Goal: Information Seeking & Learning: Learn about a topic

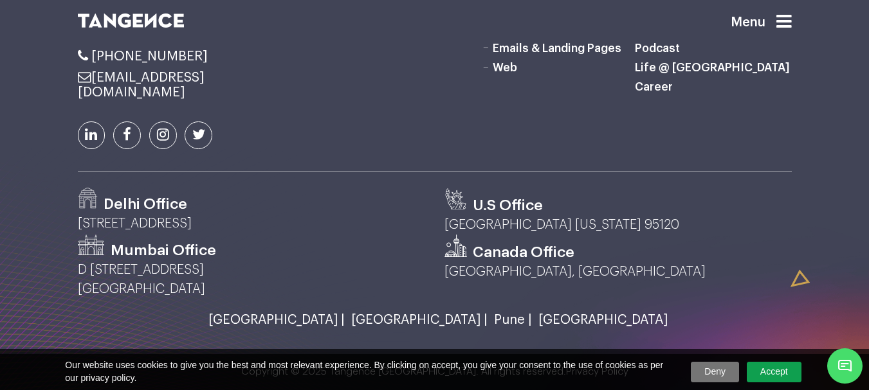
scroll to position [3718, 0]
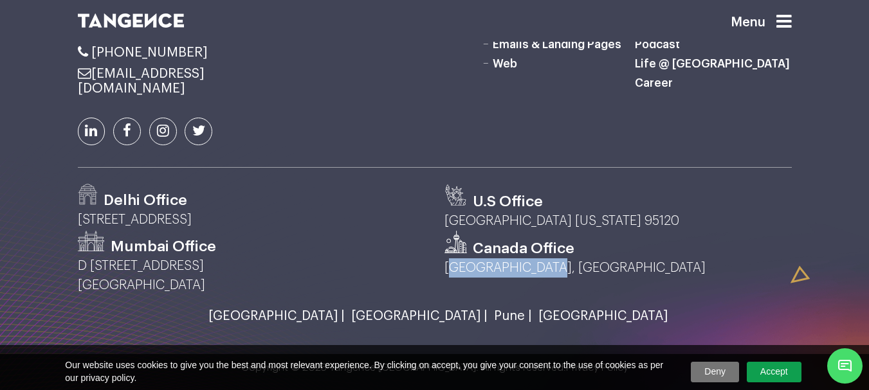
drag, startPoint x: 447, startPoint y: 267, endPoint x: 599, endPoint y: 258, distance: 151.9
click at [599, 258] on div "Canada Office [GEOGRAPHIC_DATA], [GEOGRAPHIC_DATA]" at bounding box center [618, 263] width 366 height 64
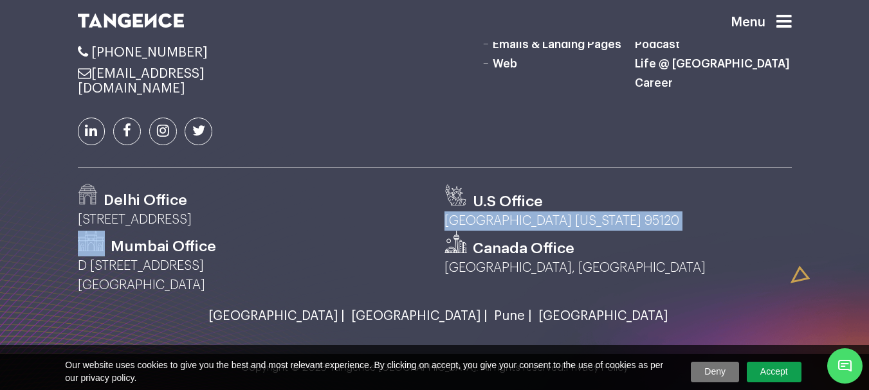
drag, startPoint x: 607, startPoint y: 211, endPoint x: 77, endPoint y: 239, distance: 530.4
click at [77, 239] on div "Delhi Office [STREET_ADDRESS] U.S Office [GEOGRAPHIC_DATA] [US_STATE] 95120 Mum…" at bounding box center [434, 239] width 733 height 111
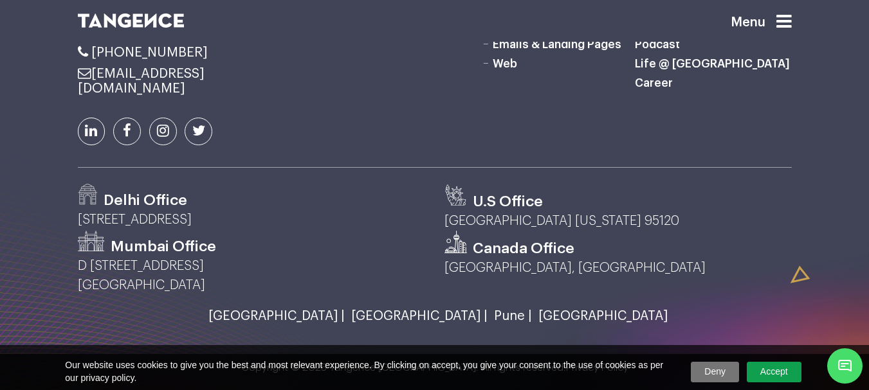
click at [84, 215] on p "[STREET_ADDRESS]" at bounding box center [251, 219] width 347 height 19
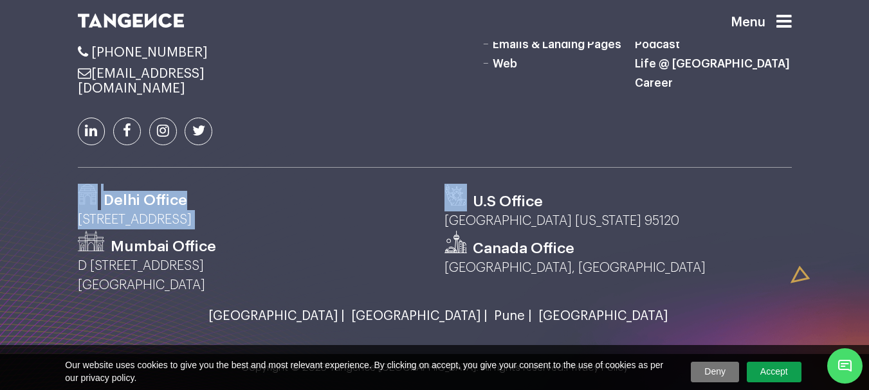
drag, startPoint x: 84, startPoint y: 215, endPoint x: 311, endPoint y: 208, distance: 226.4
click at [311, 208] on div "Delhi Office [STREET_ADDRESS]" at bounding box center [251, 207] width 366 height 47
click at [311, 208] on div "Delhi Office" at bounding box center [251, 197] width 347 height 26
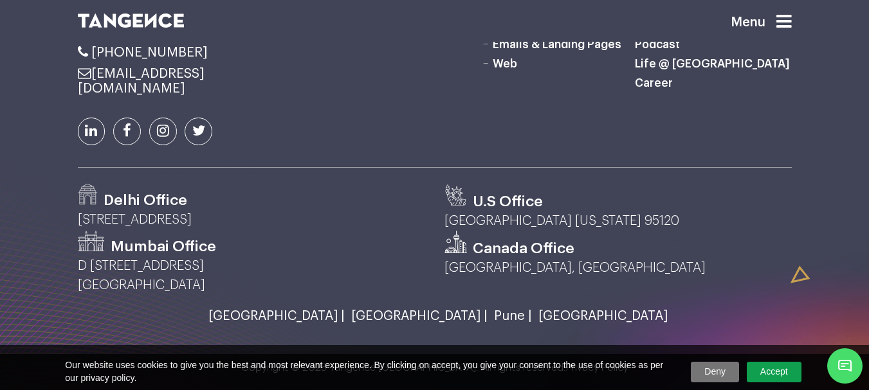
click at [311, 208] on div "Delhi Office" at bounding box center [251, 197] width 347 height 26
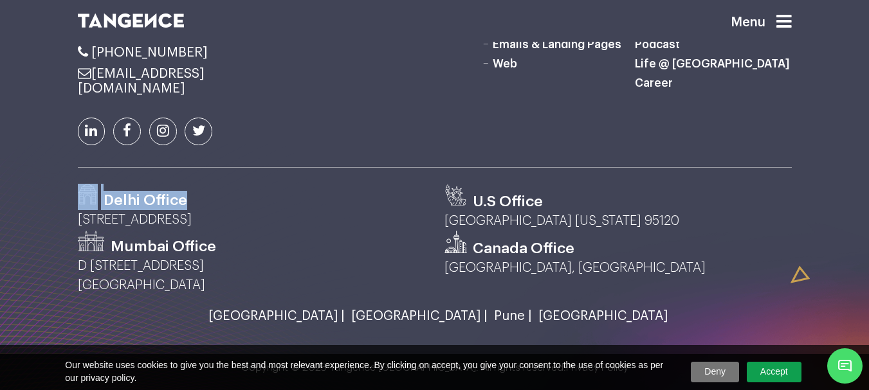
click at [311, 208] on div "Delhi Office" at bounding box center [251, 197] width 347 height 26
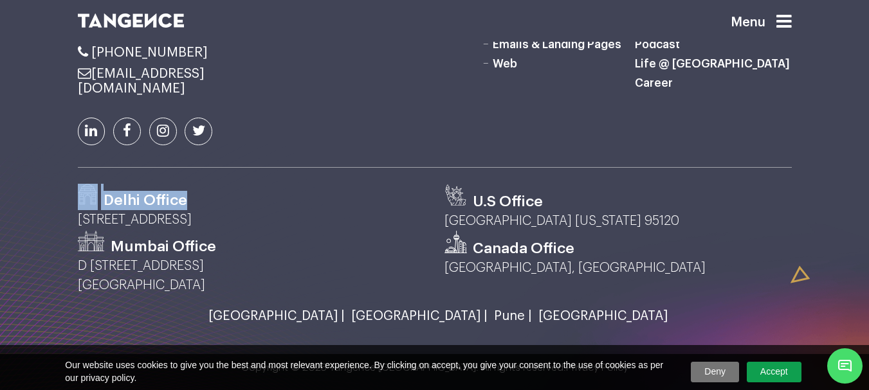
click at [311, 208] on div "Delhi Office" at bounding box center [251, 197] width 347 height 26
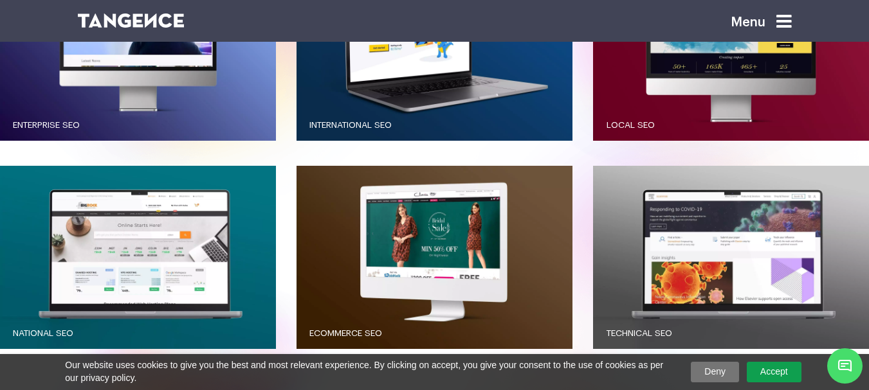
scroll to position [1339, 0]
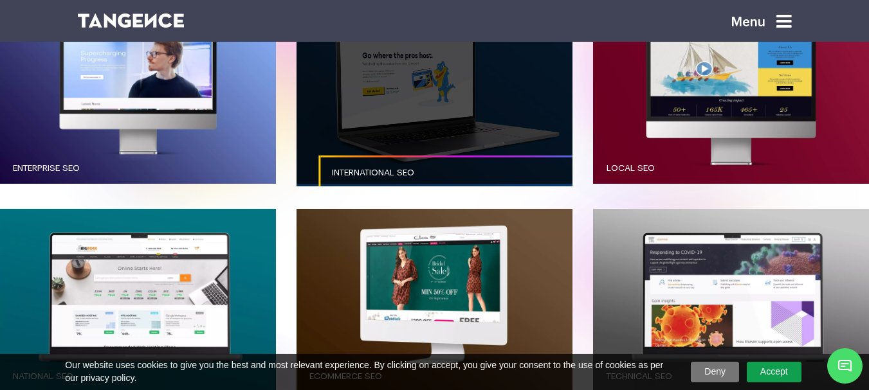
click at [334, 195] on div "International SEO" at bounding box center [434, 105] width 276 height 208
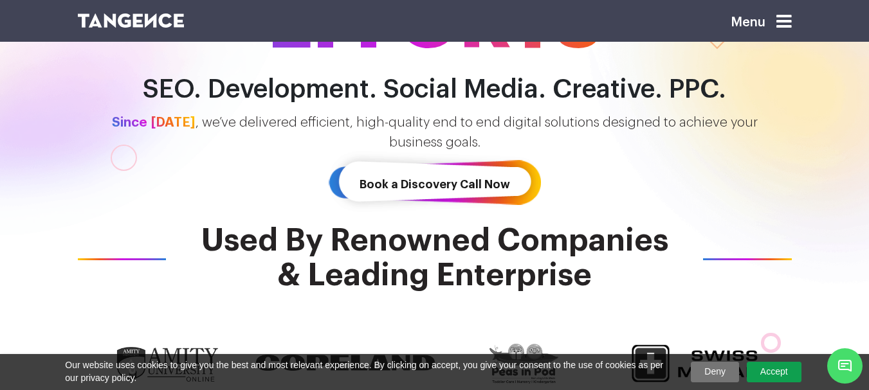
scroll to position [182, 0]
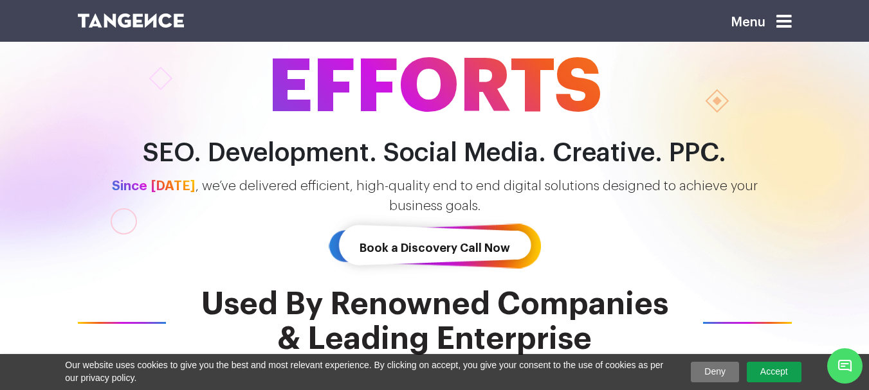
click at [366, 158] on h2 "SEO. Development. Social Media. Creative. PPC." at bounding box center [434, 153] width 733 height 29
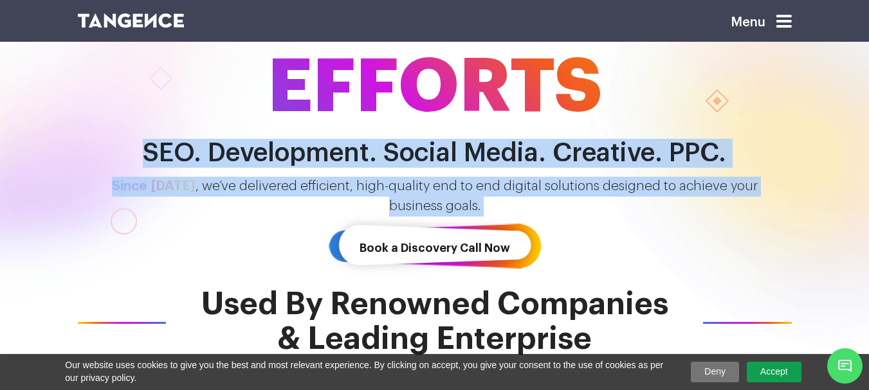
drag, startPoint x: 366, startPoint y: 158, endPoint x: 375, endPoint y: 187, distance: 30.7
click at [375, 187] on div "One-stop for all DIGITAL EFFORTS SEO. Development. Social Media. Creative. PPC.…" at bounding box center [434, 79] width 869 height 390
click at [589, 188] on p "Since [DATE] , we’ve delivered efficient, high-quality end to end digital solut…" at bounding box center [434, 197] width 733 height 40
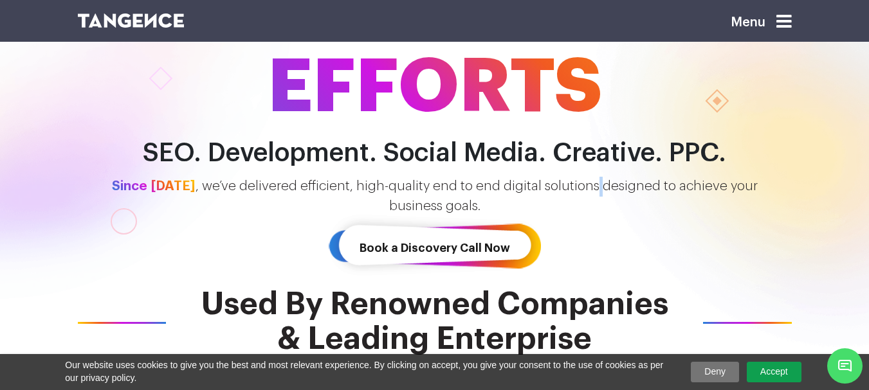
click at [589, 188] on p "Since [DATE] , we’ve delivered efficient, high-quality end to end digital solut…" at bounding box center [434, 197] width 733 height 40
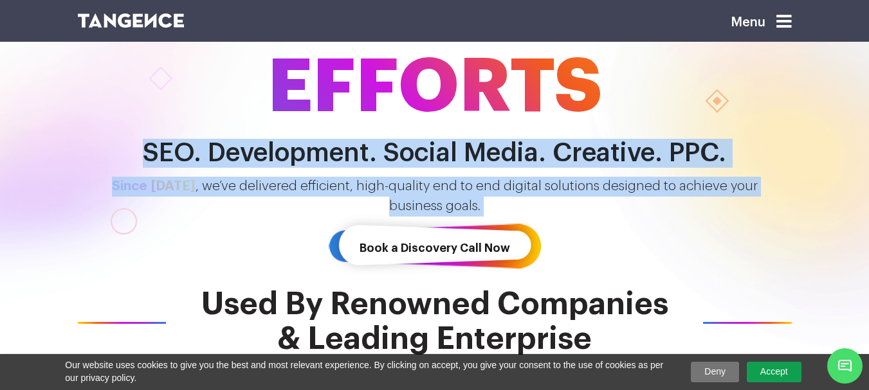
drag, startPoint x: 589, startPoint y: 188, endPoint x: 571, endPoint y: 157, distance: 36.3
click at [571, 157] on div "One-stop for all DIGITAL EFFORTS SEO. Development. Social Media. Creative. PPC.…" at bounding box center [434, 79] width 869 height 390
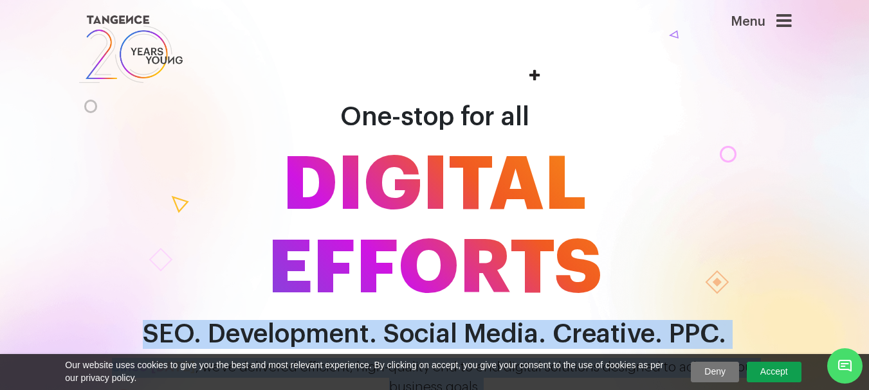
scroll to position [0, 0]
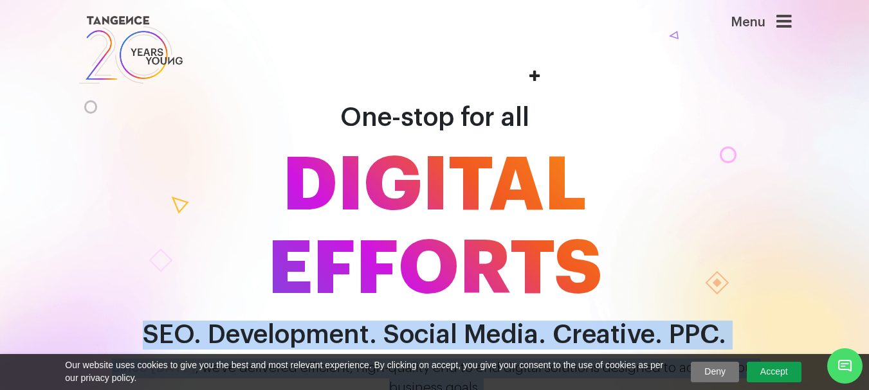
click at [540, 73] on link at bounding box center [373, 50] width 591 height 74
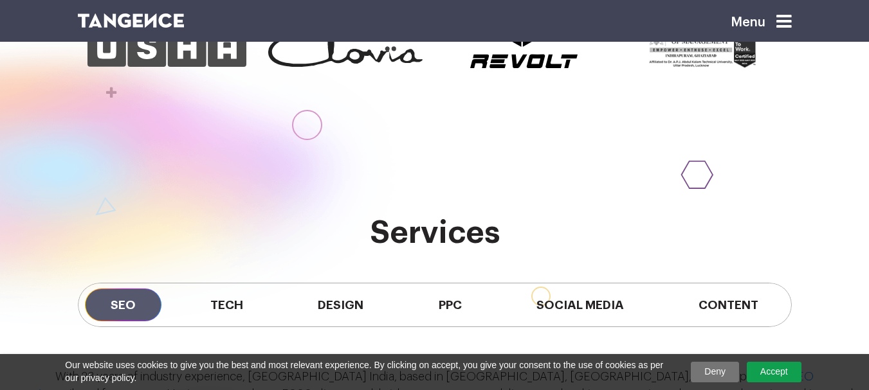
scroll to position [1029, 0]
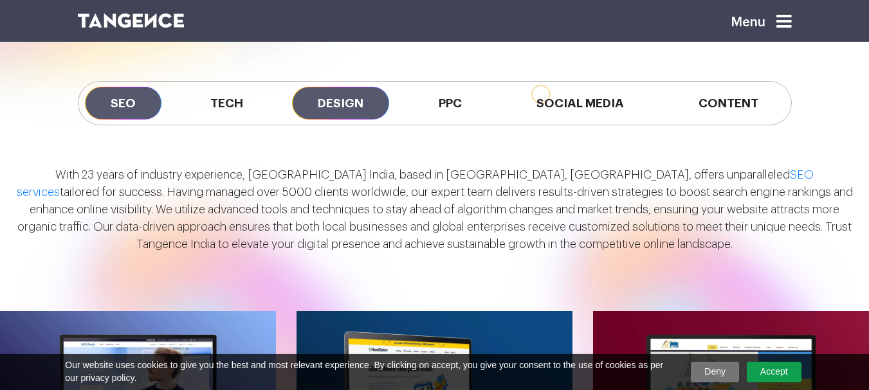
click at [356, 95] on span "Design" at bounding box center [340, 103] width 97 height 33
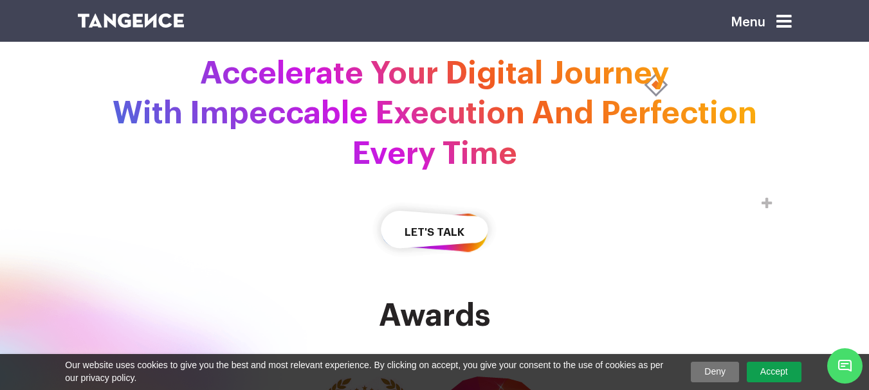
scroll to position [3021, 0]
